Goal: Task Accomplishment & Management: Use online tool/utility

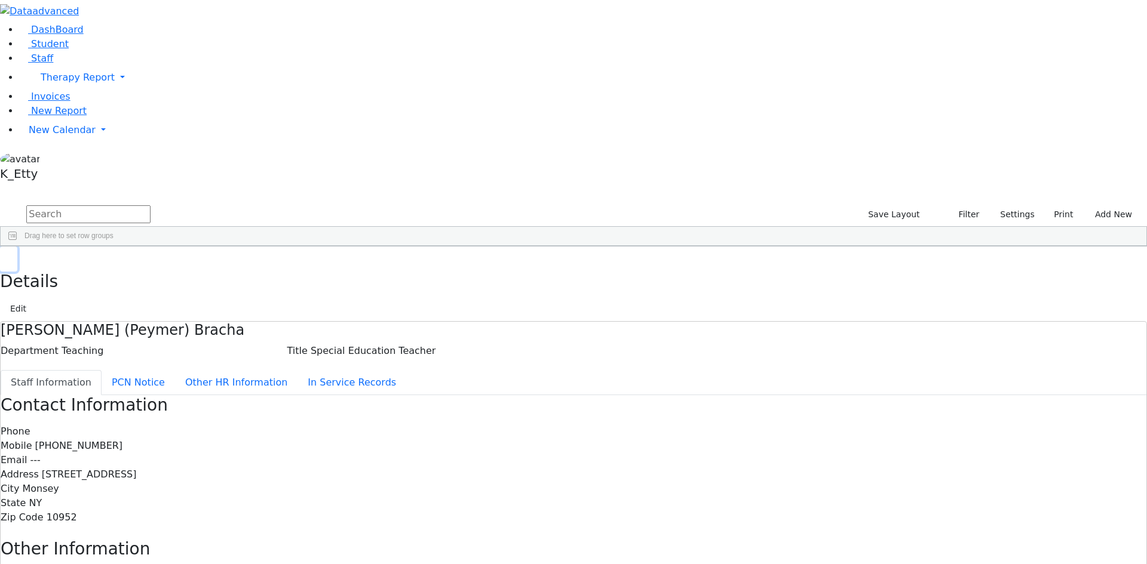
click at [17, 247] on button "button" at bounding box center [8, 259] width 17 height 25
click at [151, 205] on input "text" at bounding box center [88, 214] width 124 height 18
click at [624, 246] on div "Location" at bounding box center [596, 255] width 56 height 19
click at [998, 205] on button "Settings" at bounding box center [1011, 214] width 55 height 19
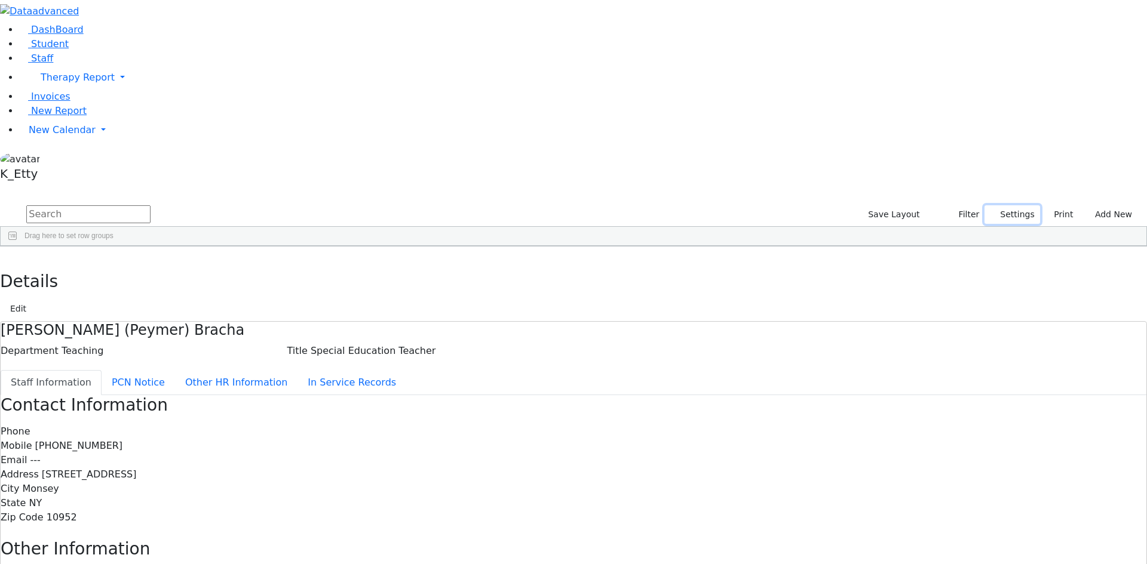
click at [996, 205] on button "Settings" at bounding box center [1011, 214] width 55 height 19
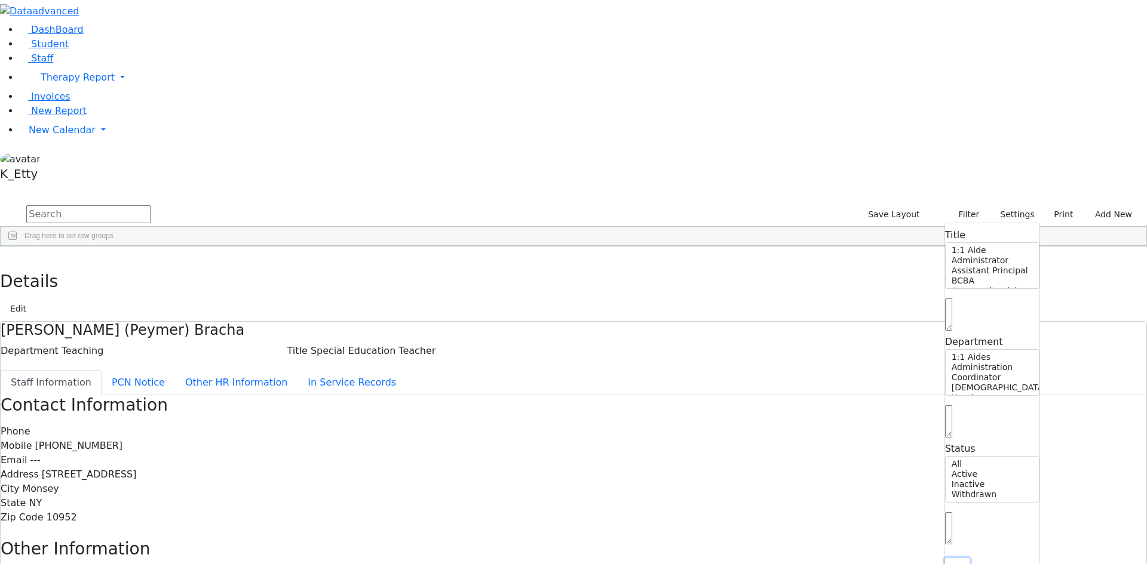
click at [945, 558] on button "Reset" at bounding box center [957, 567] width 24 height 19
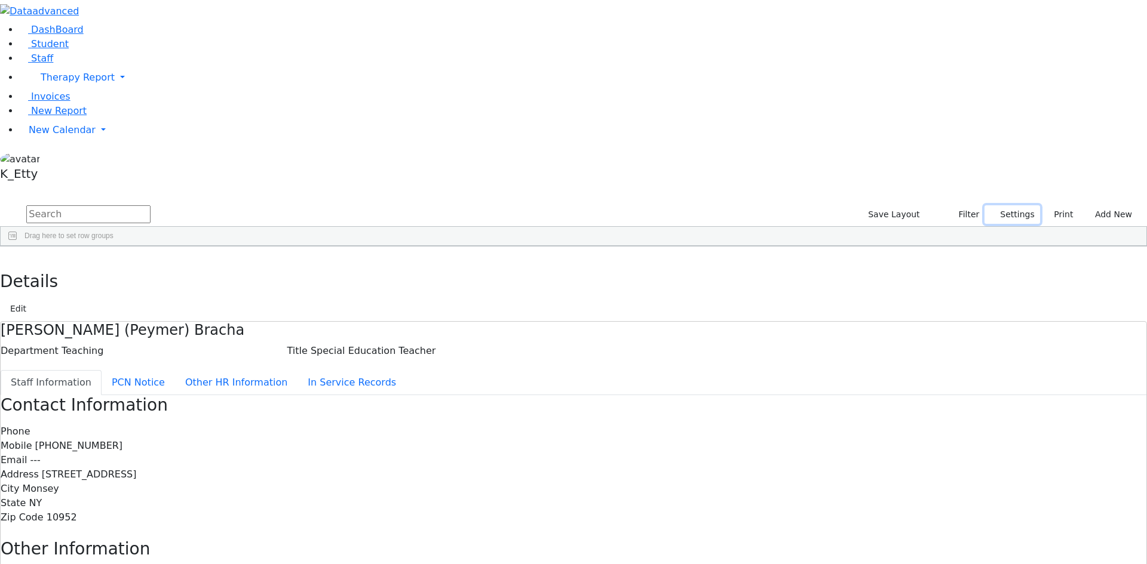
click at [984, 205] on button "Settings" at bounding box center [1011, 214] width 55 height 19
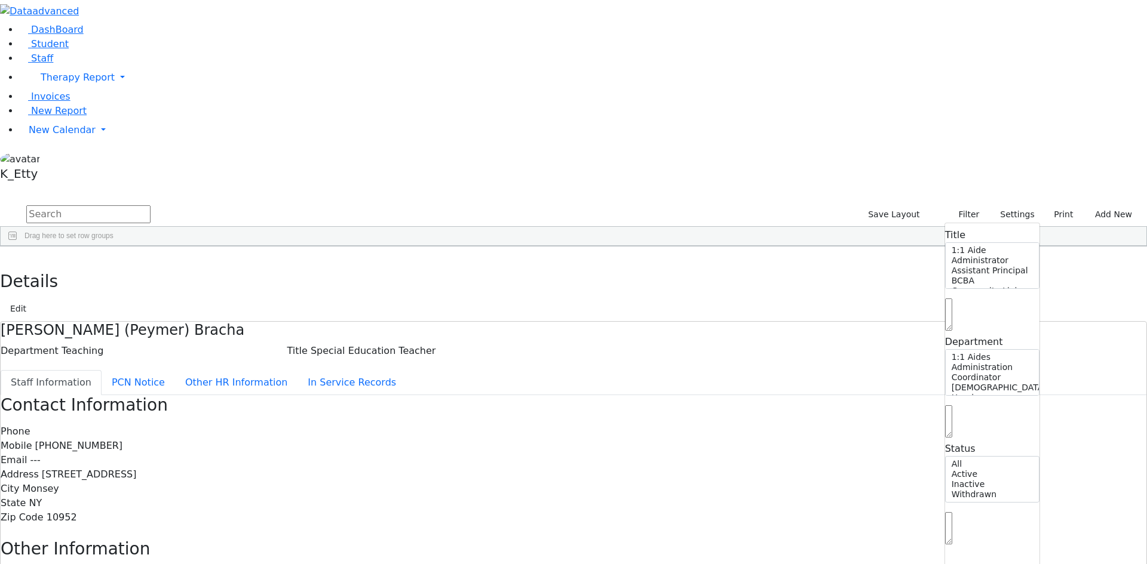
click at [945, 536] on span at bounding box center [948, 541] width 7 height 11
select select "Active"
click at [624, 251] on span at bounding box center [620, 256] width 10 height 10
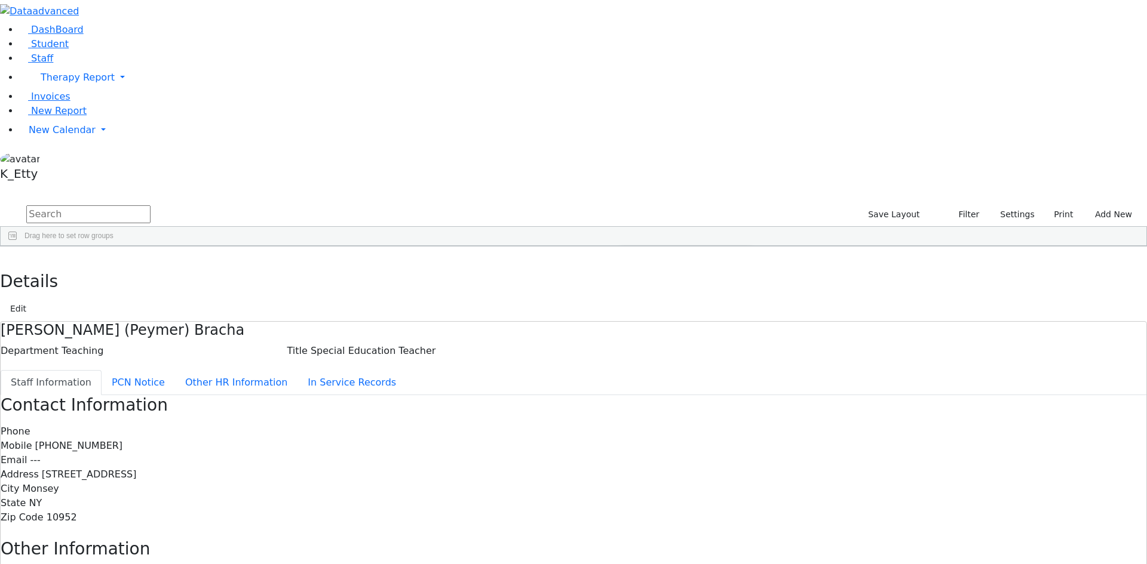
click at [659, 253] on span "filter" at bounding box center [655, 258] width 10 height 10
click at [698, 379] on div "ECEC/Public School" at bounding box center [664, 383] width 65 height 8
click at [667, 321] on div "(Select All)" at bounding box center [649, 325] width 34 height 8
click at [698, 379] on div "ECEC/Public School" at bounding box center [664, 383] width 65 height 8
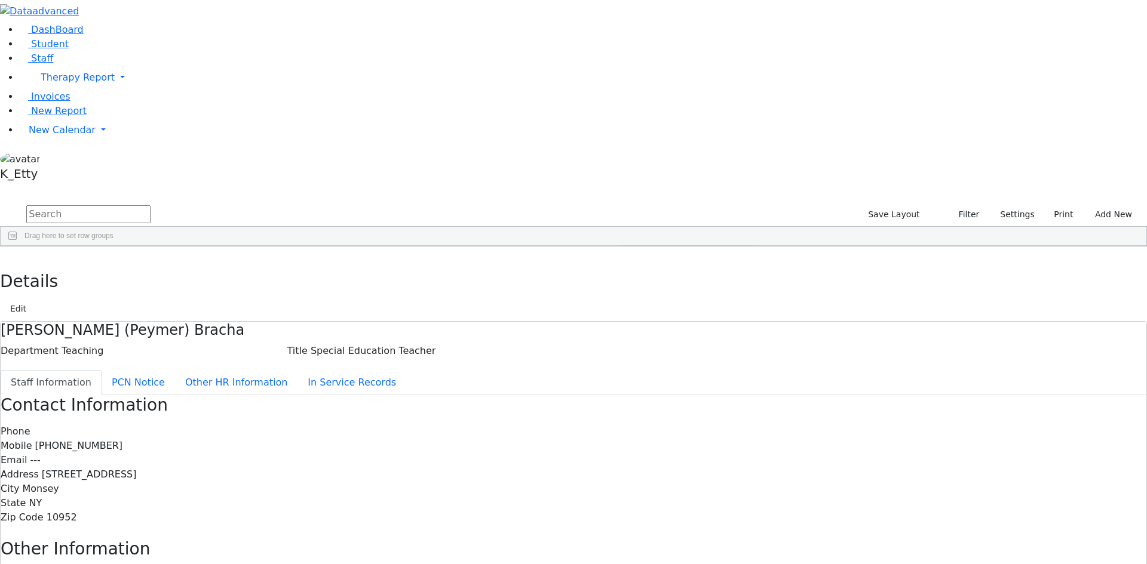
scroll to position [43, 0]
click at [656, 364] on div "Off-Site" at bounding box center [644, 368] width 24 height 8
click at [676, 393] on div "Public School" at bounding box center [654, 397] width 44 height 8
click at [151, 205] on input "text" at bounding box center [88, 214] width 124 height 18
click at [342, 251] on span at bounding box center [338, 256] width 10 height 10
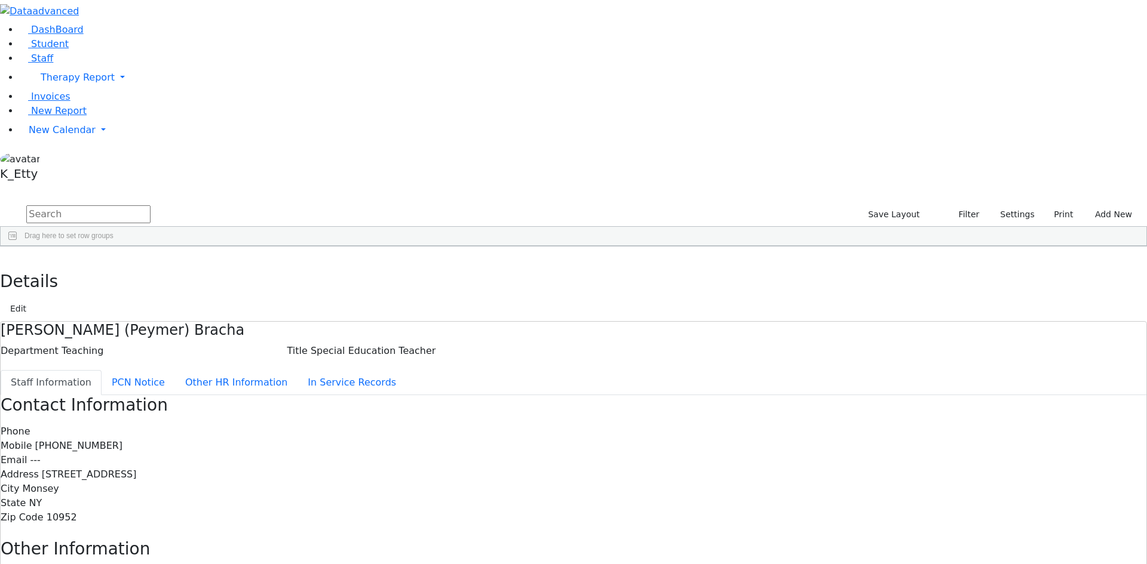
click at [151, 205] on input "text" at bounding box center [88, 214] width 124 height 18
drag, startPoint x: 266, startPoint y: 258, endPoint x: 257, endPoint y: 299, distance: 42.2
click at [420, 366] on div "---" at bounding box center [384, 374] width 70 height 17
click at [326, 251] on span "Department" at bounding box center [306, 255] width 40 height 8
click at [342, 251] on span at bounding box center [338, 256] width 10 height 10
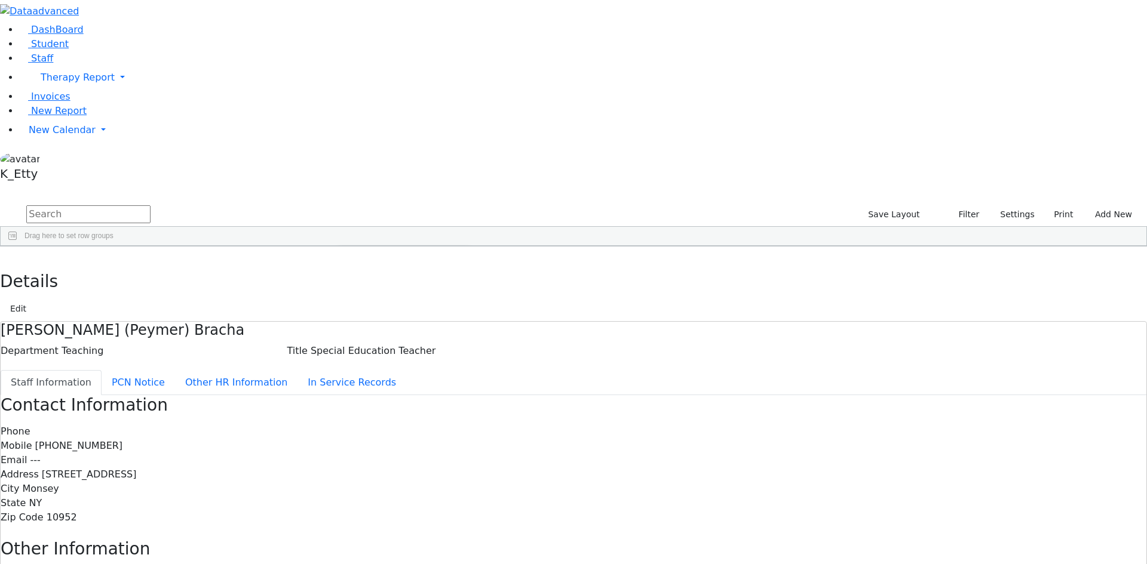
click at [385, 321] on div "(Select All)" at bounding box center [368, 325] width 34 height 8
click at [396, 336] on div "Administration" at bounding box center [373, 340] width 45 height 8
click at [385, 321] on div "(Select All)" at bounding box center [368, 325] width 34 height 8
click at [463, 318] on div "(Select All)" at bounding box center [401, 325] width 124 height 14
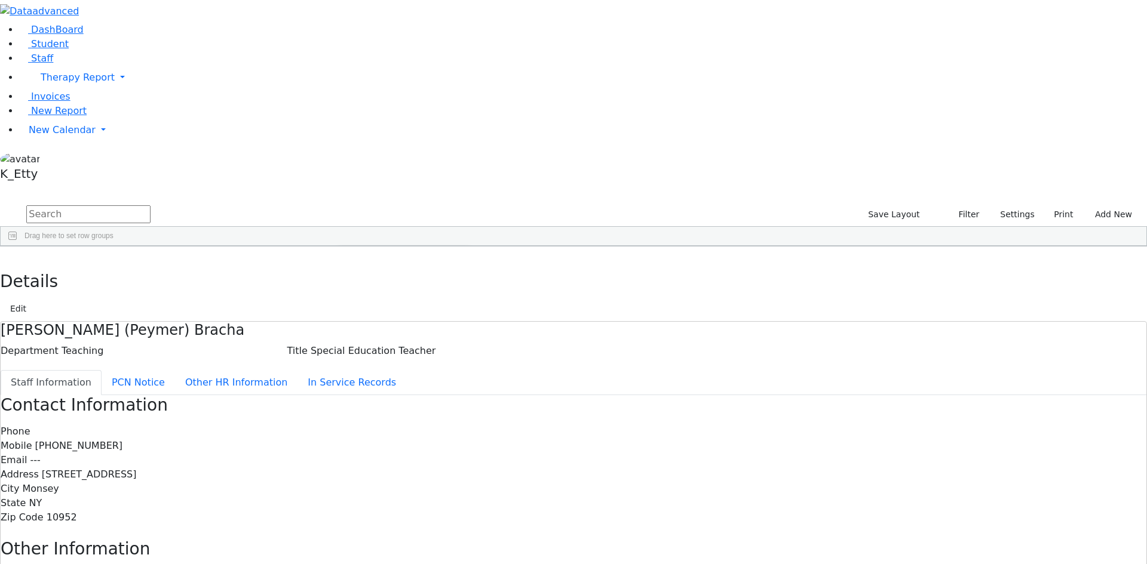
click at [385, 321] on div "(Select All)" at bounding box center [368, 325] width 34 height 8
click at [396, 336] on div "Administration" at bounding box center [373, 340] width 45 height 8
click at [388, 350] on div "Coordinator" at bounding box center [370, 354] width 38 height 8
click at [487, 364] on div "[DEMOGRAPHIC_DATA] Paraprofessional" at bounding box center [419, 368] width 136 height 8
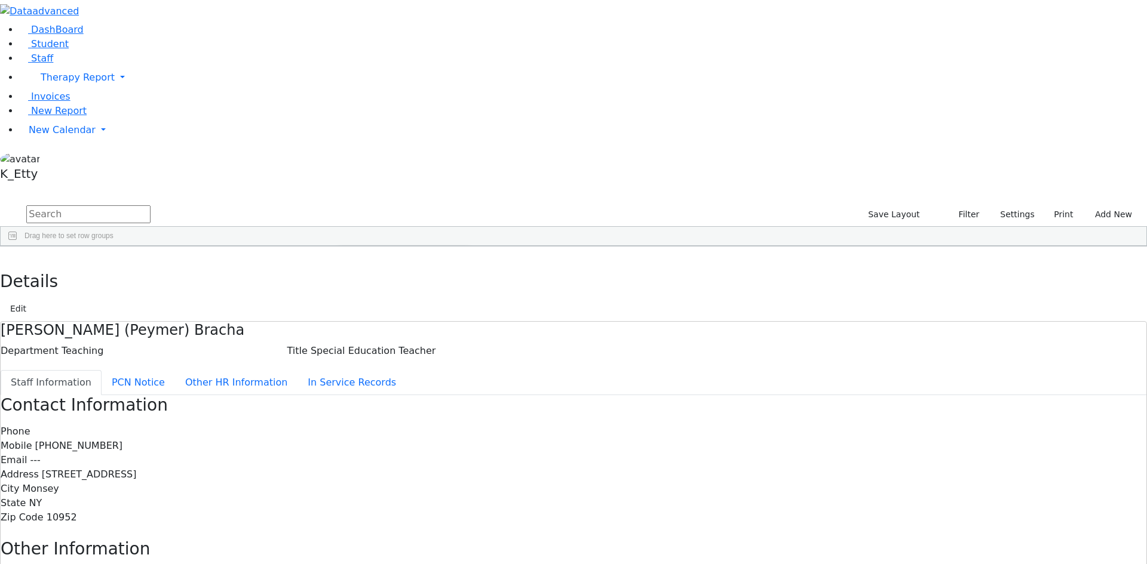
click at [416, 348] on div "Instructional Support" at bounding box center [384, 352] width 66 height 8
click at [392, 362] on div "Maintenance" at bounding box center [371, 366] width 41 height 8
click at [487, 376] on div "[DEMOGRAPHIC_DATA] Paraprofessional" at bounding box center [419, 380] width 136 height 8
click at [375, 391] on div "Nursing" at bounding box center [363, 395] width 24 height 8
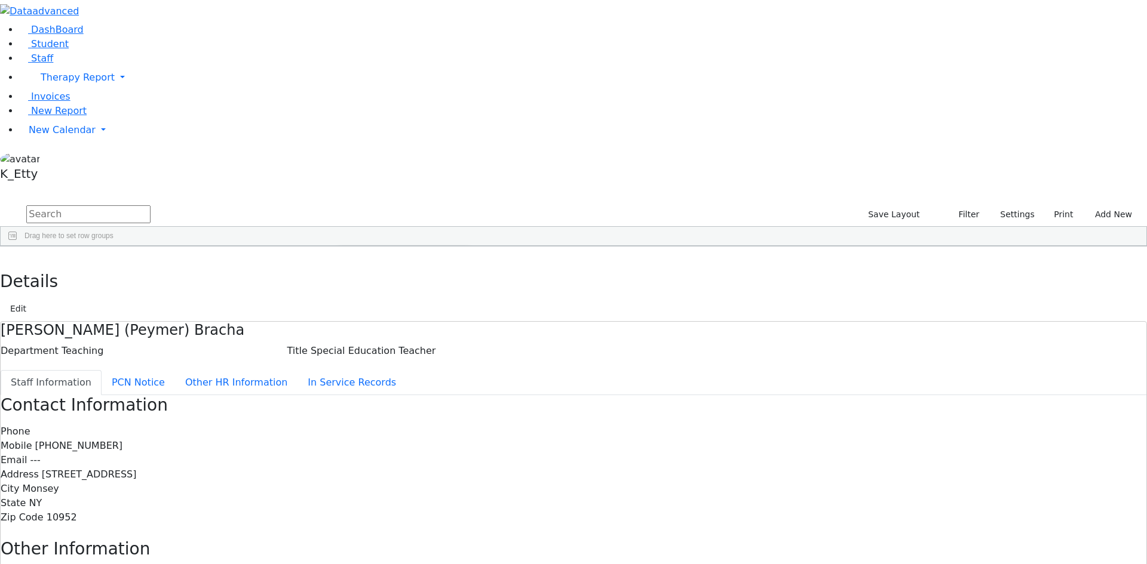
click at [386, 360] on div "Office Staff" at bounding box center [368, 364] width 35 height 8
click at [385, 374] on div "Other Staff" at bounding box center [368, 378] width 35 height 8
click at [379, 386] on div "Teaching" at bounding box center [365, 390] width 29 height 8
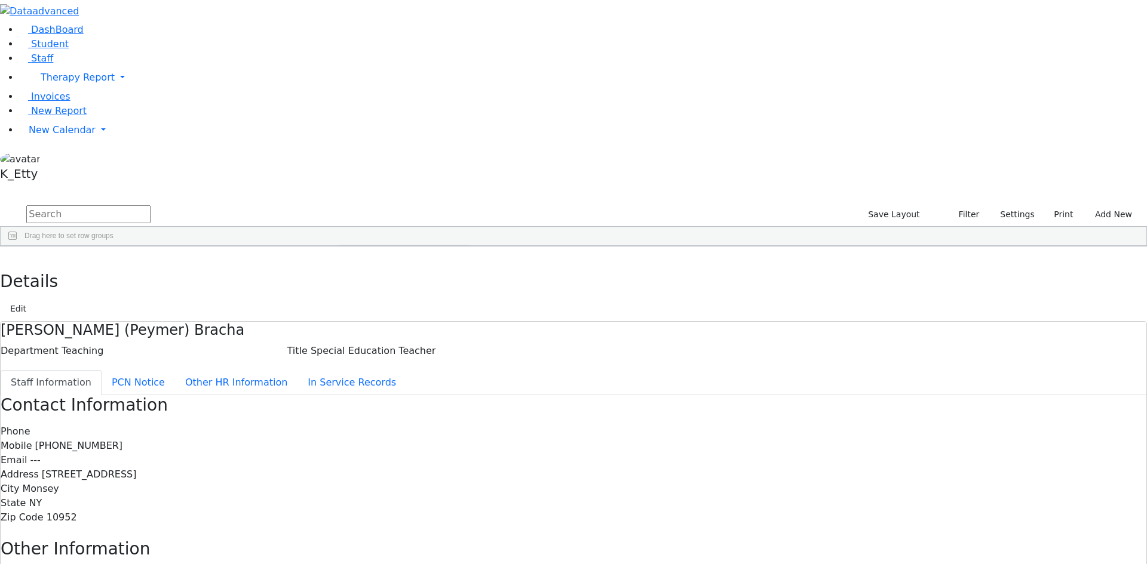
click at [561, 349] on div "[EMAIL_ADDRESS][DOMAIN_NAME]" at bounding box center [525, 357] width 70 height 17
click at [658, 456] on span "Excel Export (.xlsx)‎" at bounding box center [621, 464] width 71 height 17
